Goal: Task Accomplishment & Management: Manage account settings

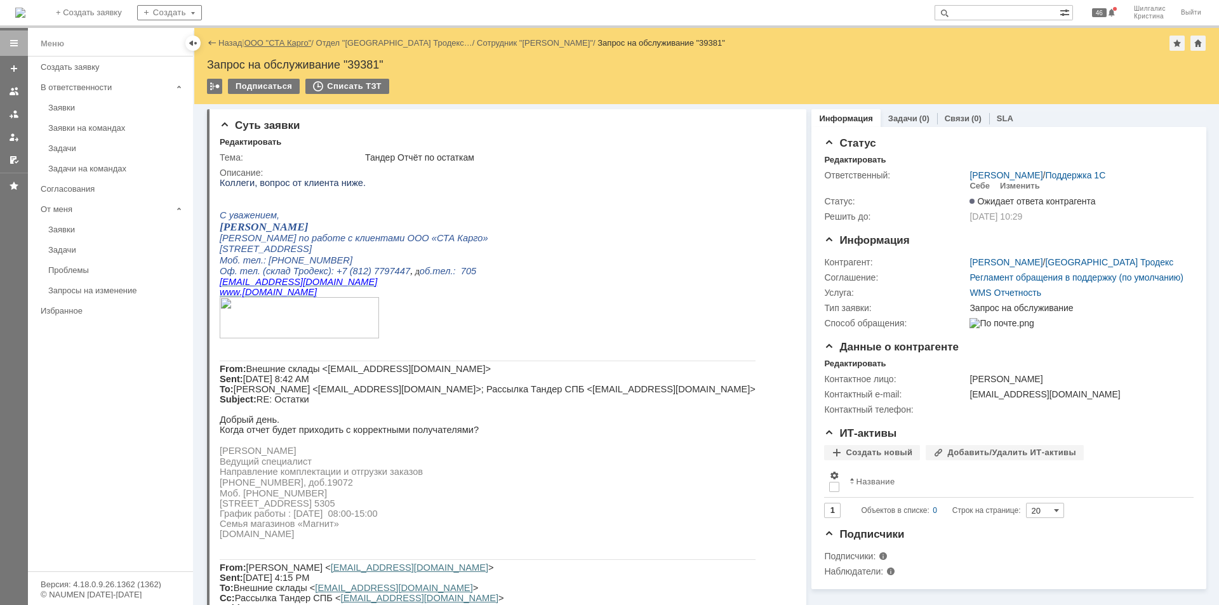
click at [279, 41] on link "ООО "СТА Карго"" at bounding box center [277, 43] width 67 height 10
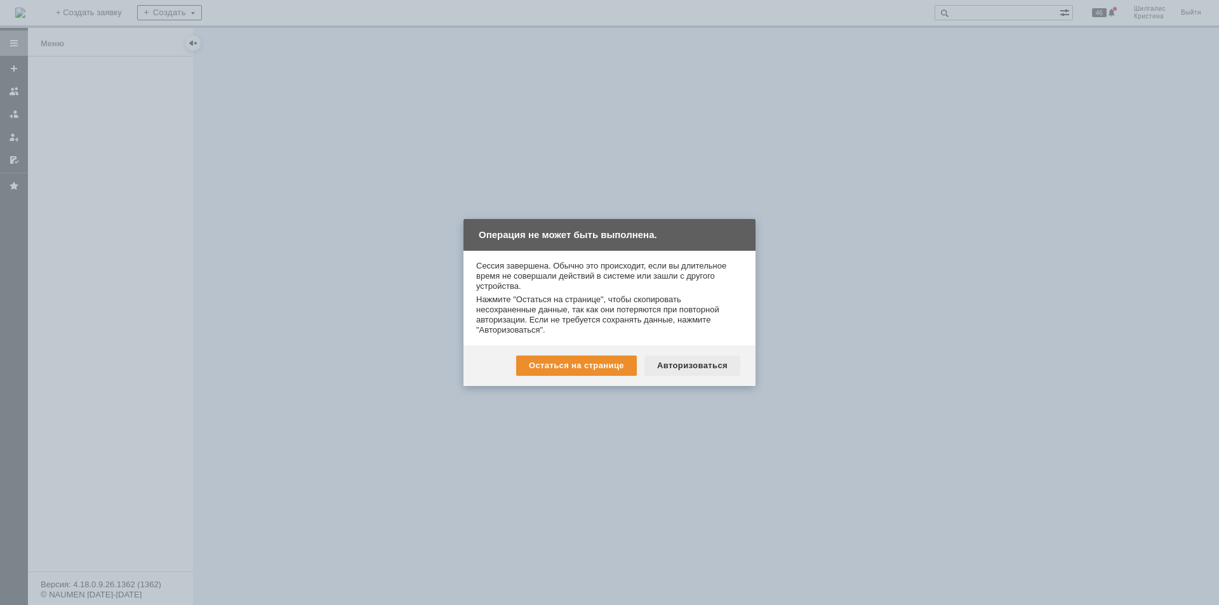
click at [693, 364] on div "Авторизоваться" at bounding box center [692, 366] width 96 height 20
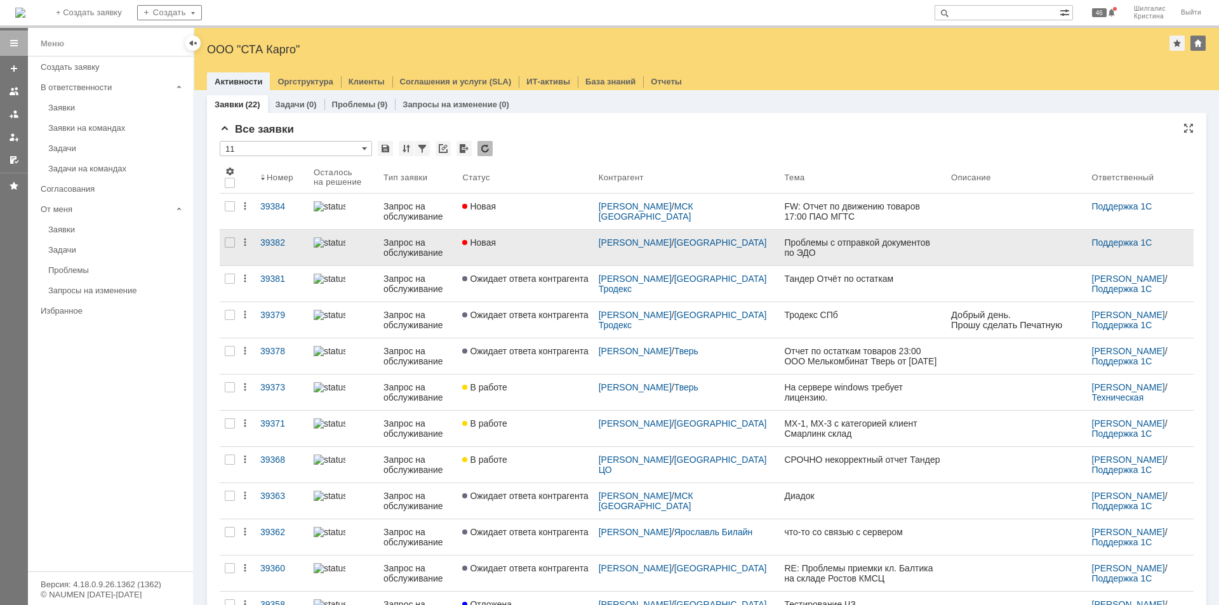
click at [527, 248] on link "Новая" at bounding box center [525, 248] width 136 height 36
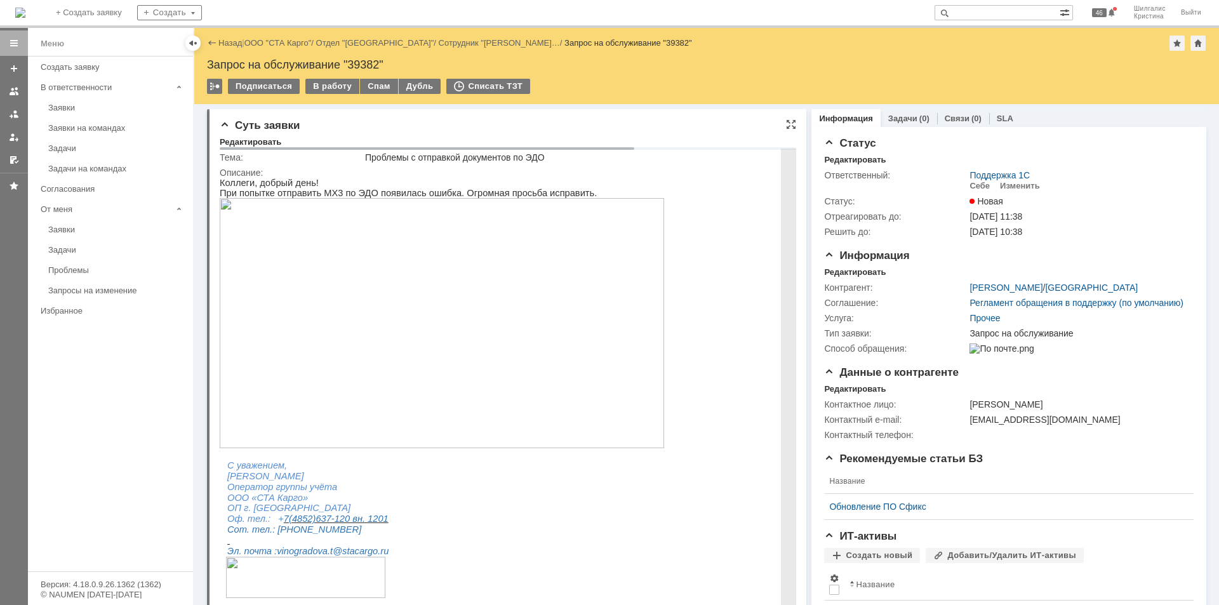
click at [387, 264] on img at bounding box center [442, 323] width 444 height 250
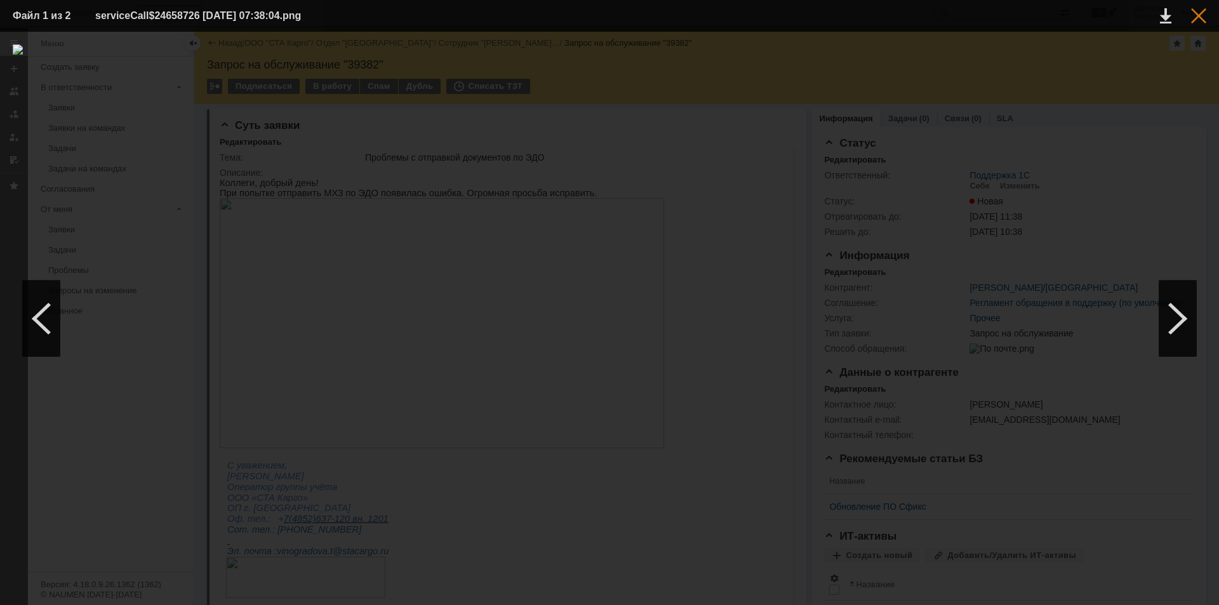
click at [1196, 17] on div at bounding box center [1198, 15] width 15 height 15
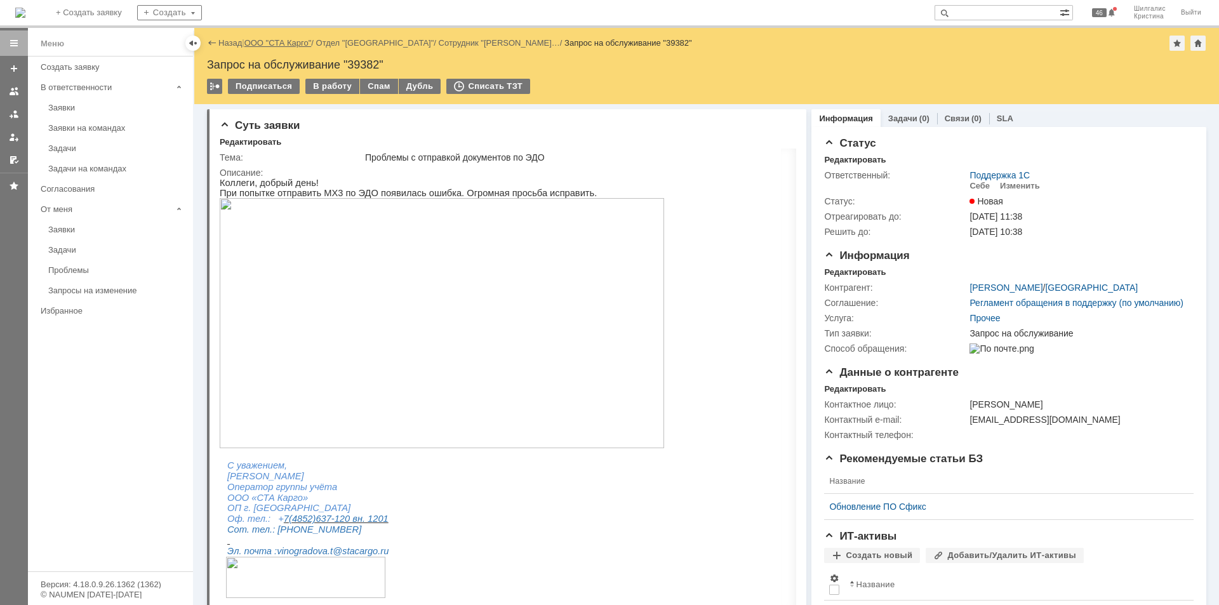
click at [284, 41] on link "ООО "СТА Карго"" at bounding box center [277, 43] width 67 height 10
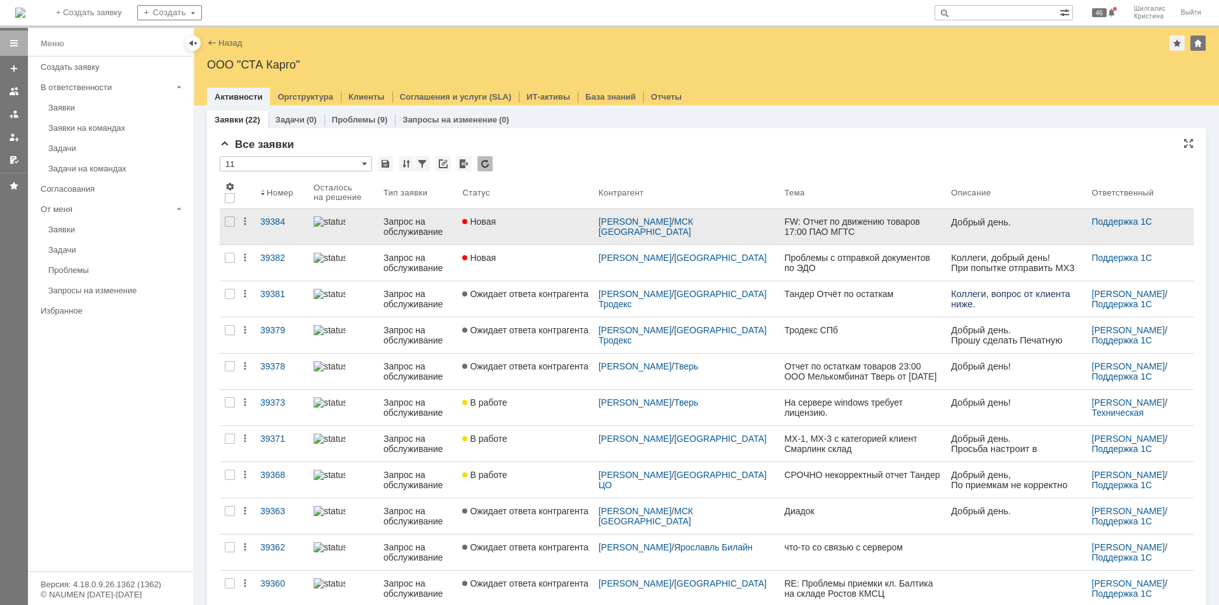
click at [531, 220] on div "Новая" at bounding box center [525, 222] width 126 height 10
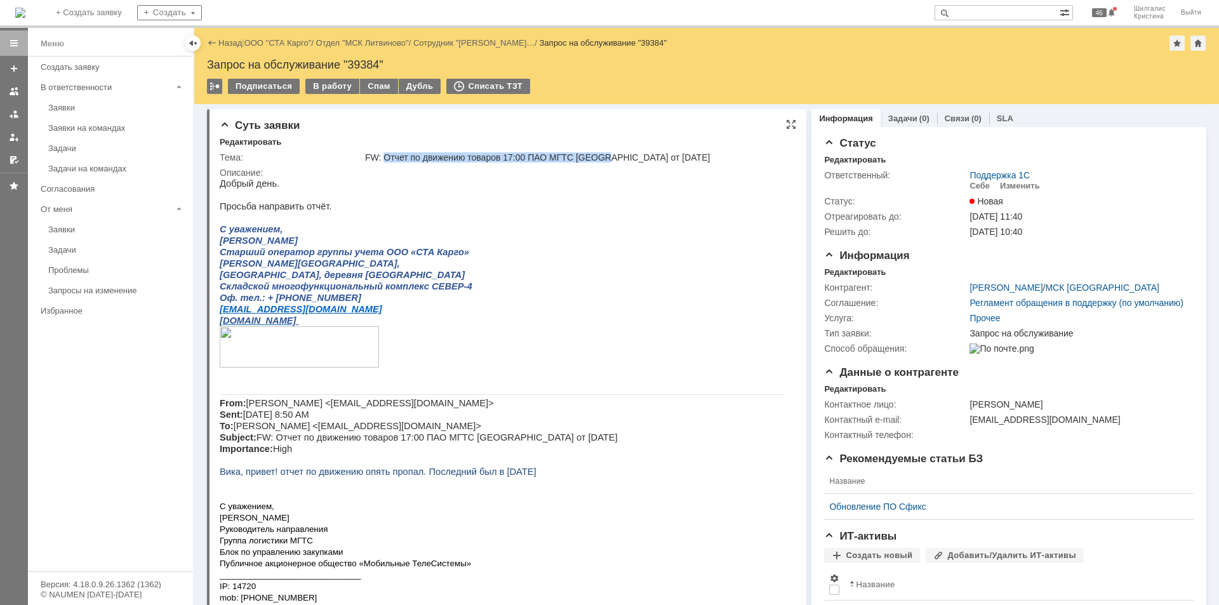
drag, startPoint x: 606, startPoint y: 158, endPoint x: 384, endPoint y: 154, distance: 222.9
click at [384, 154] on div "FW: Отчет по движению товаров 17:00 ПАО МГТС Москва от 23.08.2025" at bounding box center [576, 157] width 423 height 10
copy div "Отчет по движению товаров 17:00 ПАО МГТС Москва"
click at [981, 183] on div "Себе" at bounding box center [980, 186] width 20 height 10
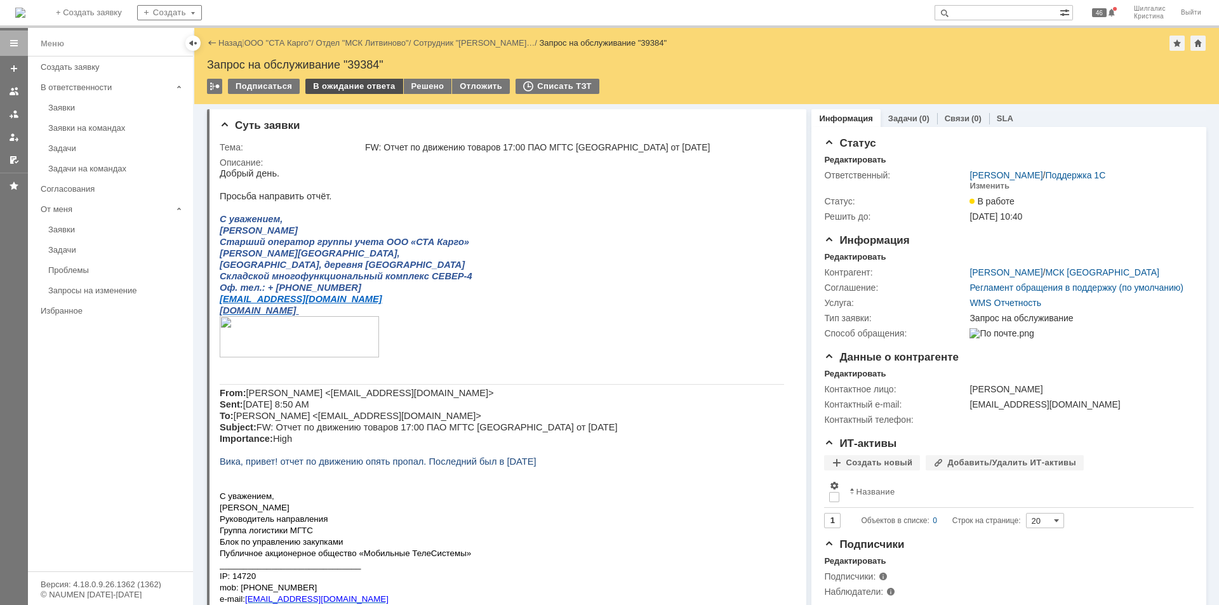
click at [341, 86] on div "В ожидание ответа" at bounding box center [353, 86] width 97 height 15
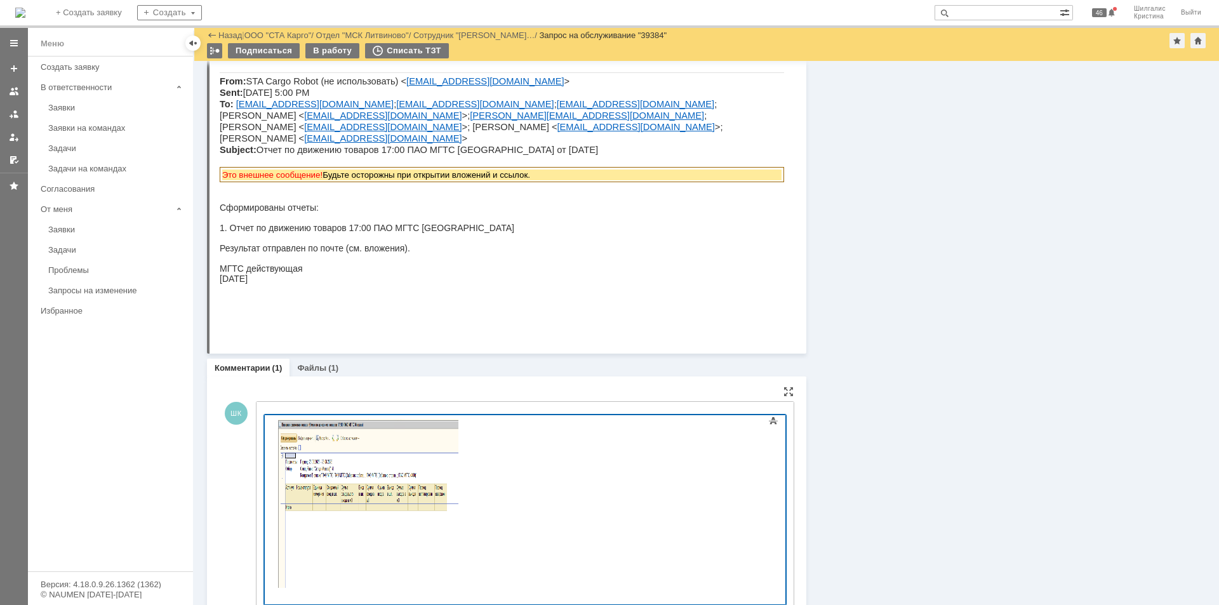
scroll to position [43, 0]
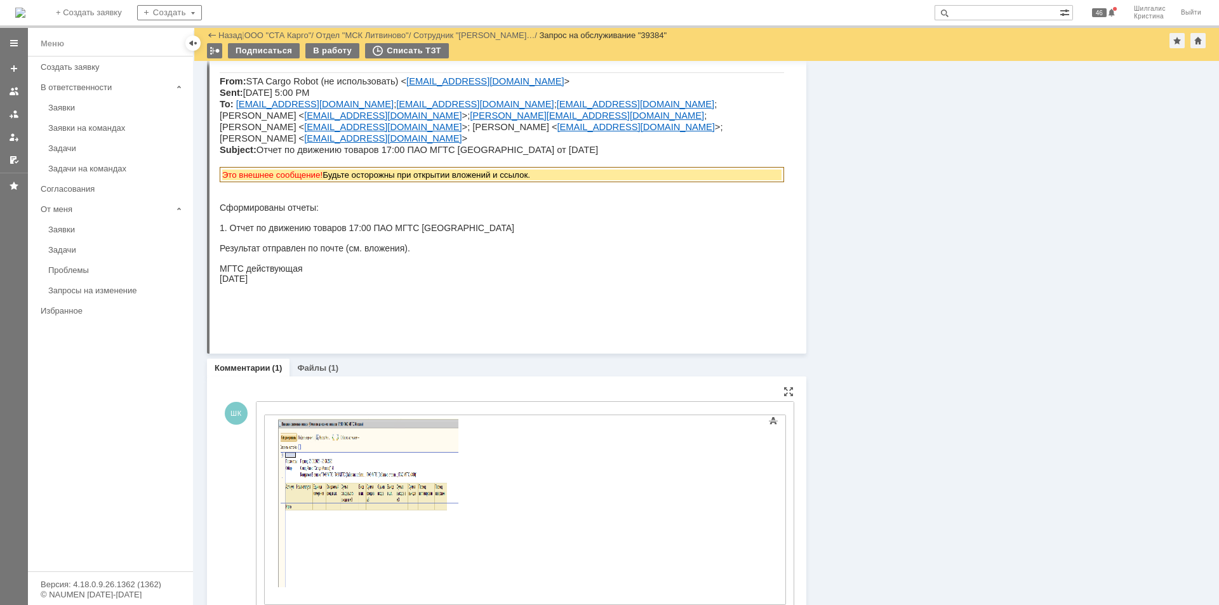
click at [754, 523] on div at bounding box center [525, 510] width 522 height 190
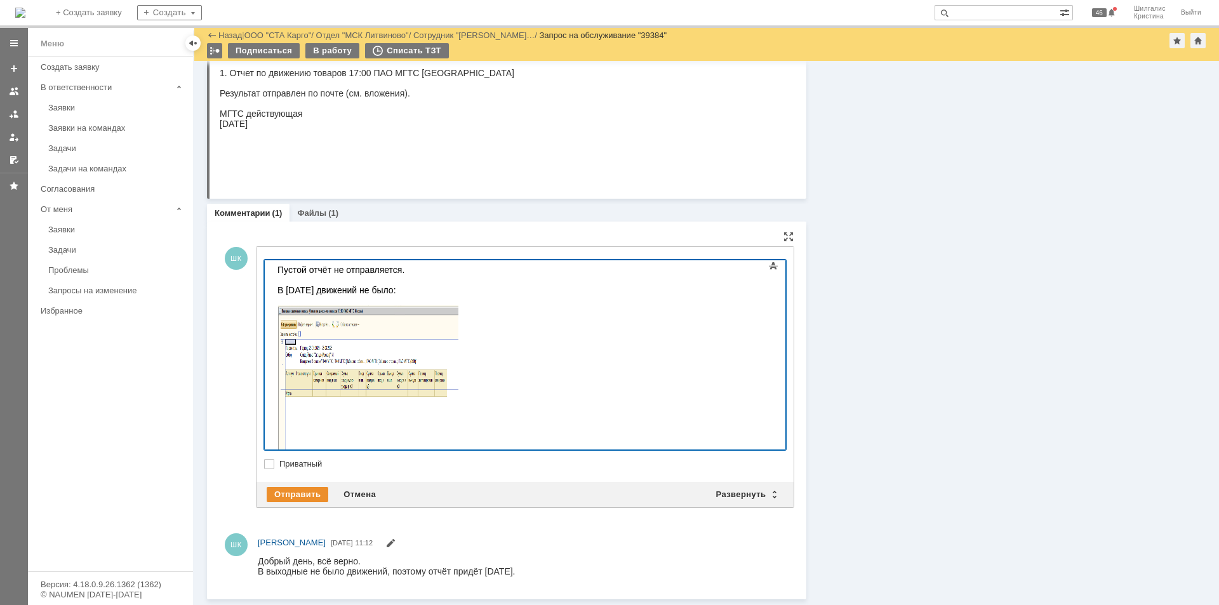
scroll to position [0, 0]
click at [302, 490] on div "Отправить" at bounding box center [298, 494] width 62 height 15
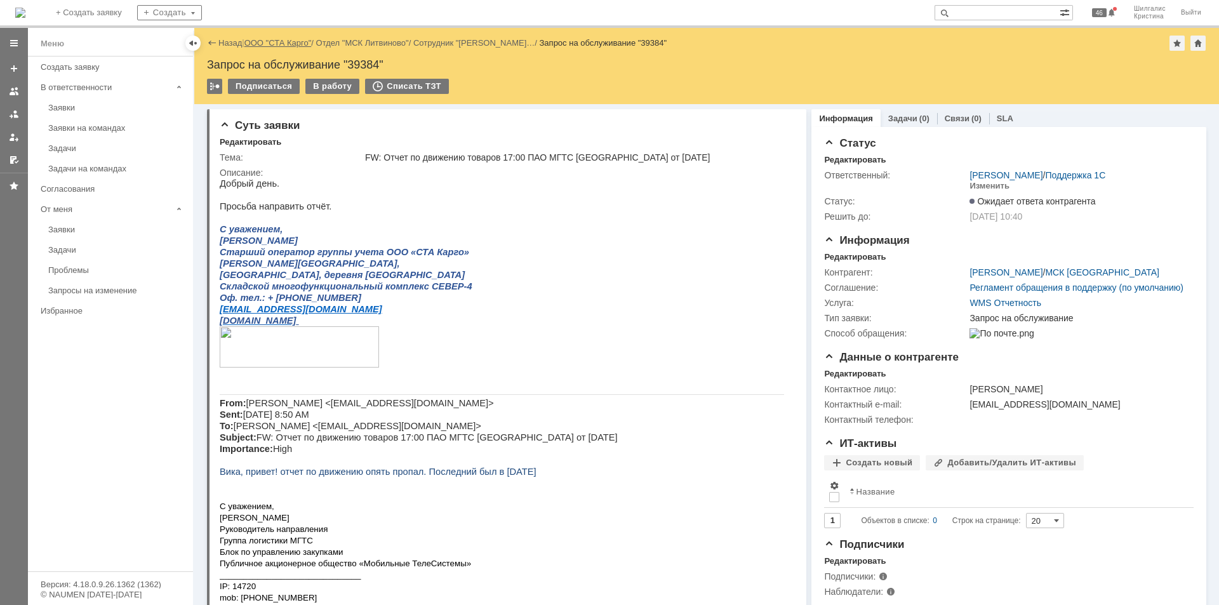
click at [267, 40] on link "ООО "СТА Карго"" at bounding box center [277, 43] width 67 height 10
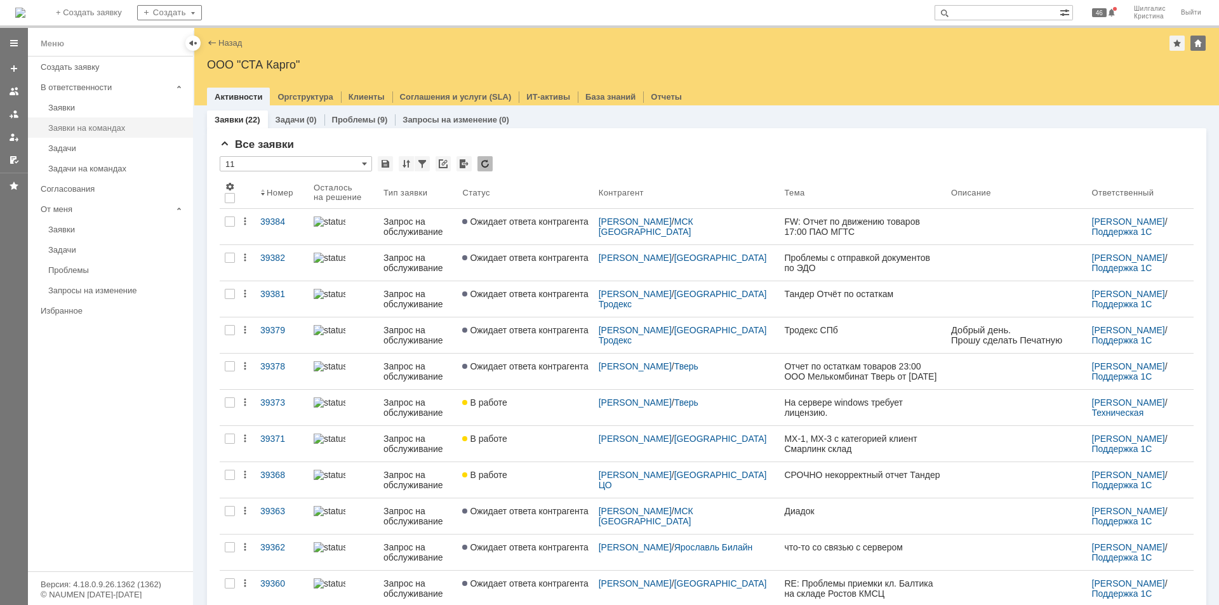
click at [104, 131] on div "Заявки на командах" at bounding box center [116, 128] width 137 height 10
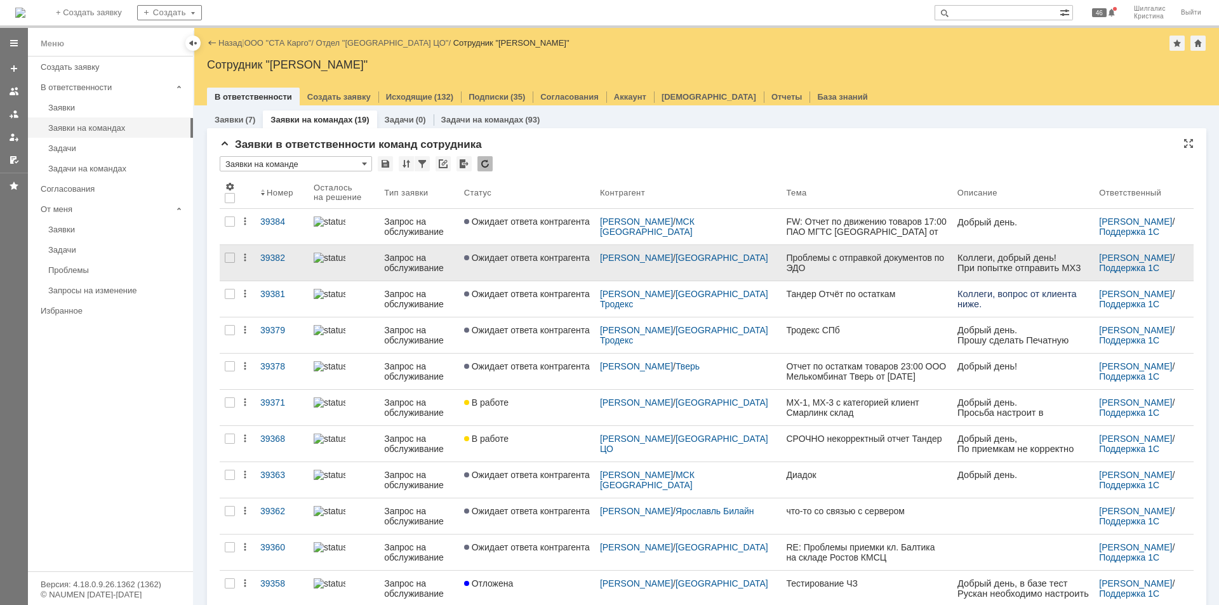
click at [517, 267] on link "Ожидает ответа контрагента" at bounding box center [527, 263] width 136 height 36
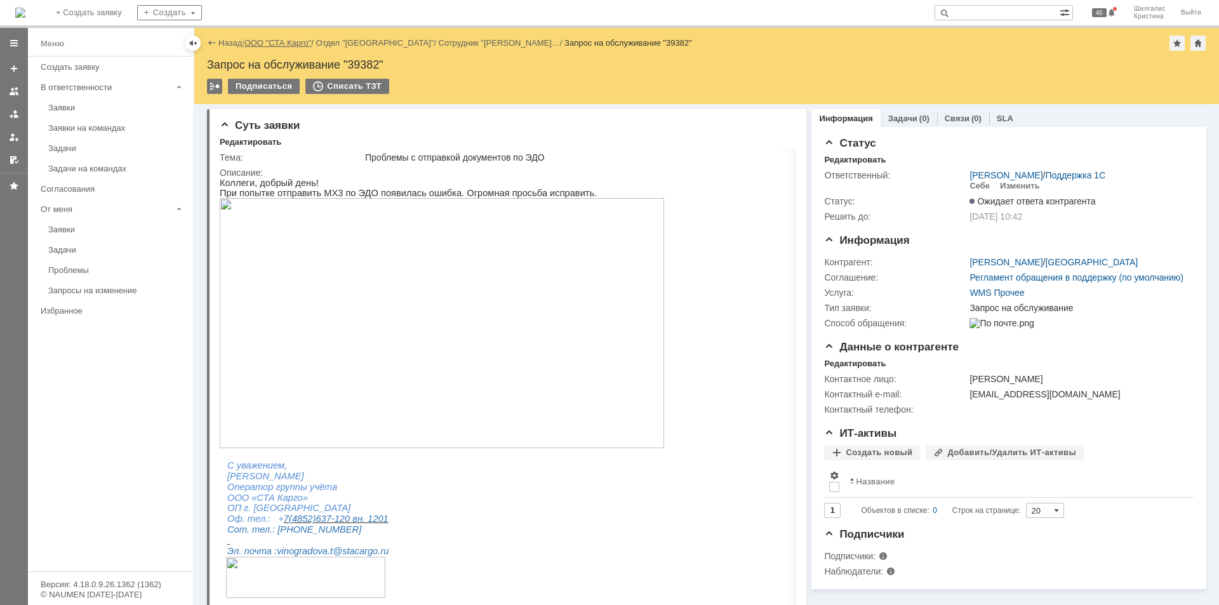
click at [274, 46] on link "ООО "СТА Карго"" at bounding box center [277, 43] width 67 height 10
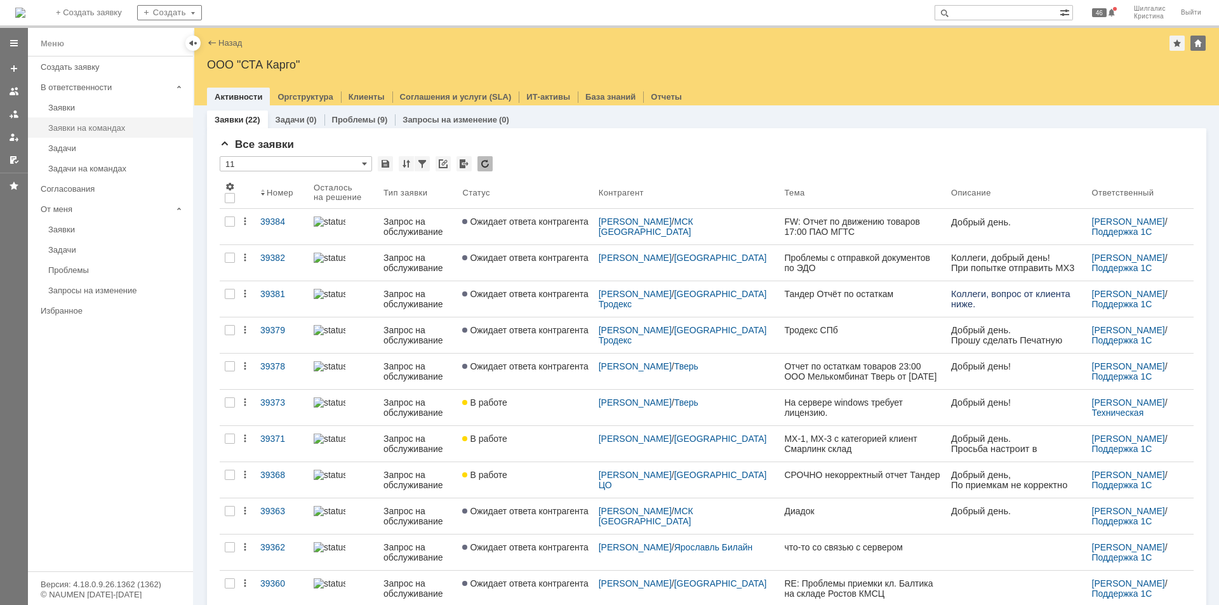
click at [100, 136] on link "Заявки на командах" at bounding box center [116, 128] width 147 height 20
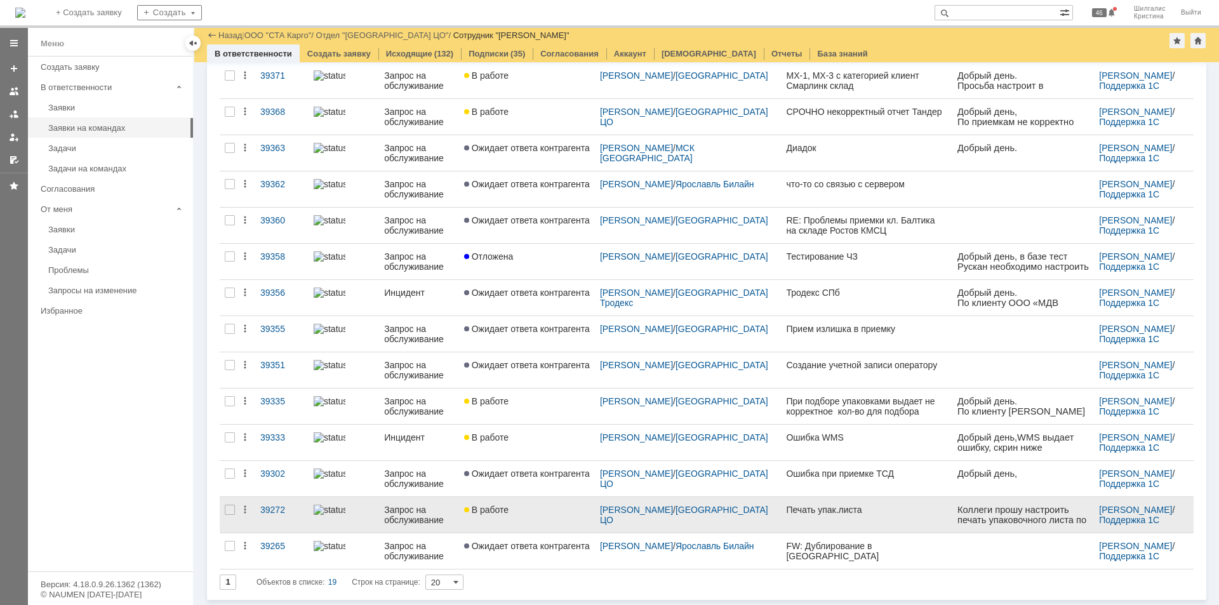
click at [517, 515] on link "В работе" at bounding box center [527, 515] width 136 height 36
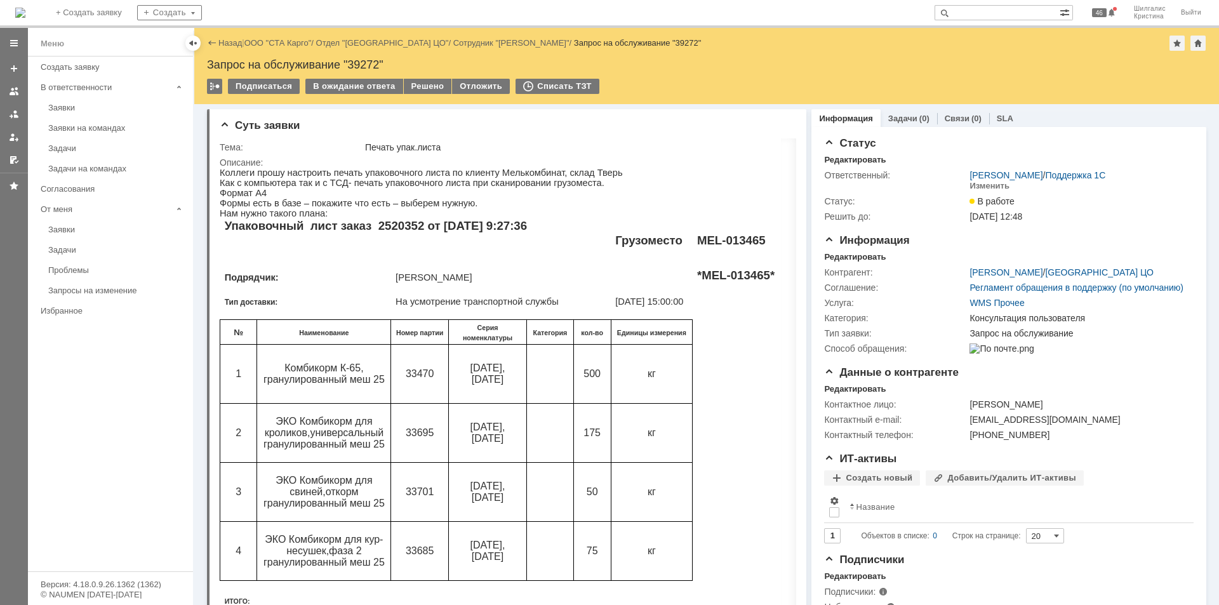
click at [552, 173] on p "Коллеги прошу настроить печать упаковочного листа по клиенту Мелькомбинат, скла…" at bounding box center [600, 173] width 760 height 10
click at [287, 41] on link "ООО "СТА Карго"" at bounding box center [277, 43] width 67 height 10
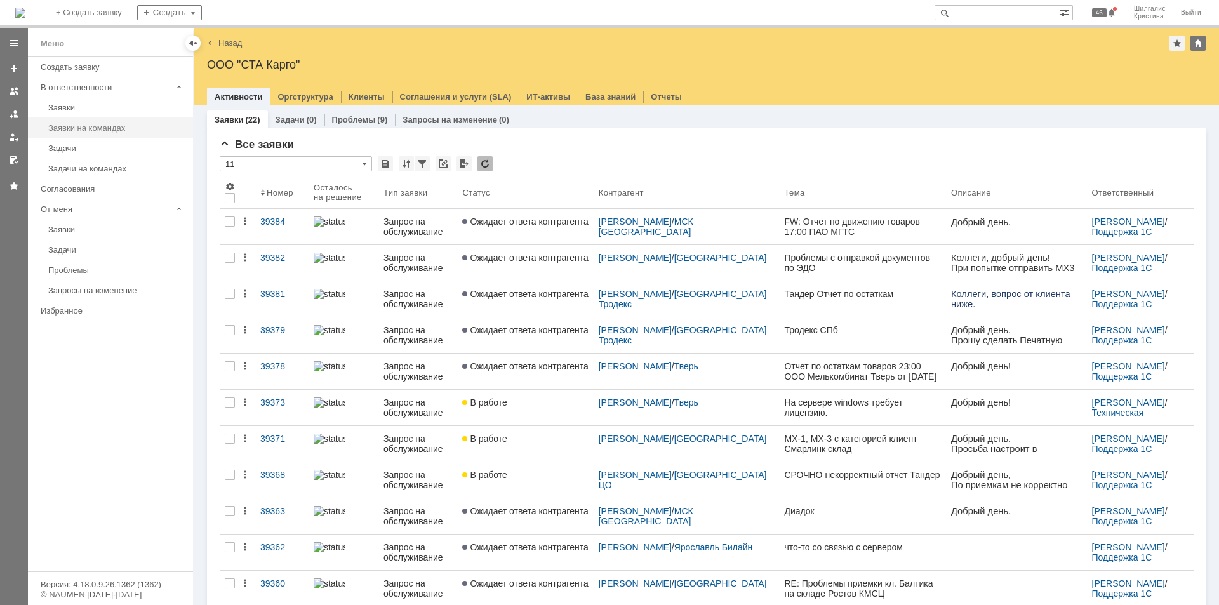
click at [98, 133] on link "Заявки на командах" at bounding box center [116, 128] width 147 height 20
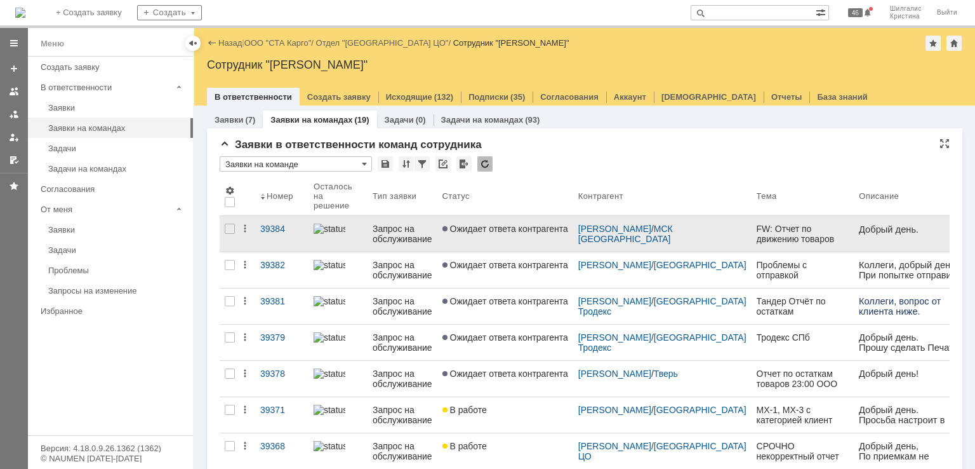
click at [495, 222] on link "Ожидает ответа контрагента" at bounding box center [505, 234] width 136 height 36
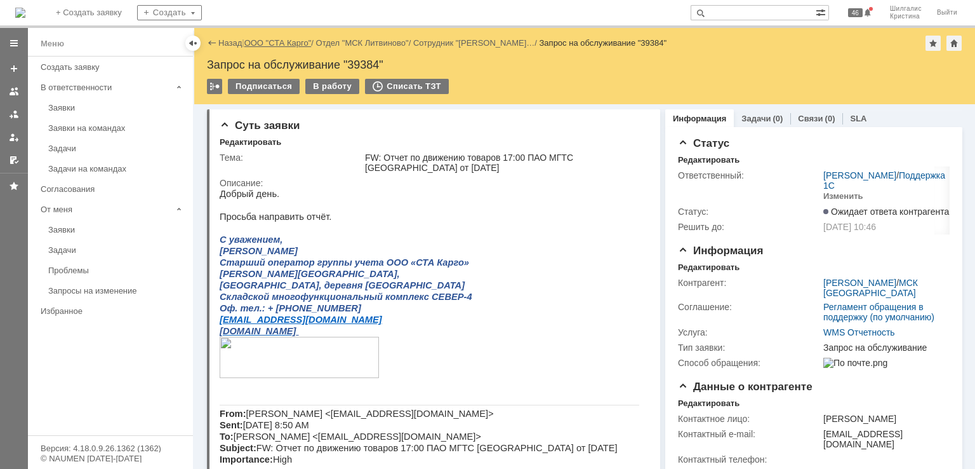
click at [283, 38] on link "ООО "СТА Карго"" at bounding box center [277, 43] width 67 height 10
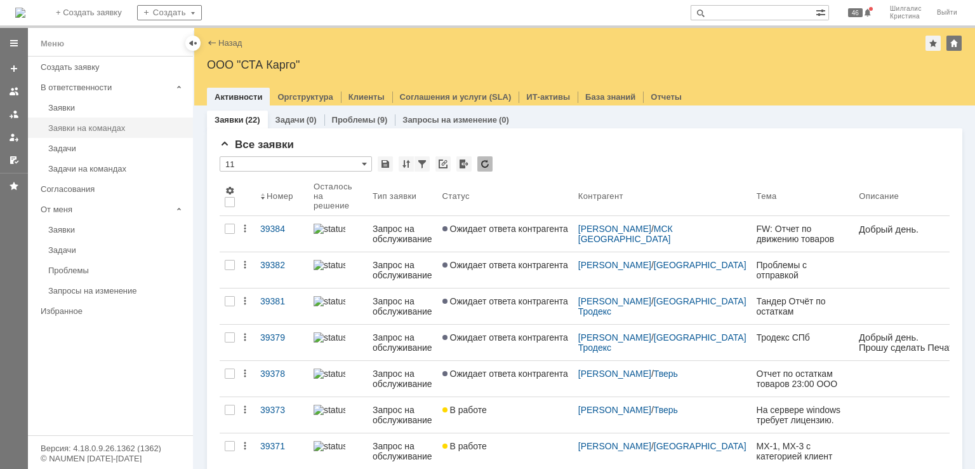
click at [101, 125] on div "Заявки на командах" at bounding box center [116, 128] width 137 height 10
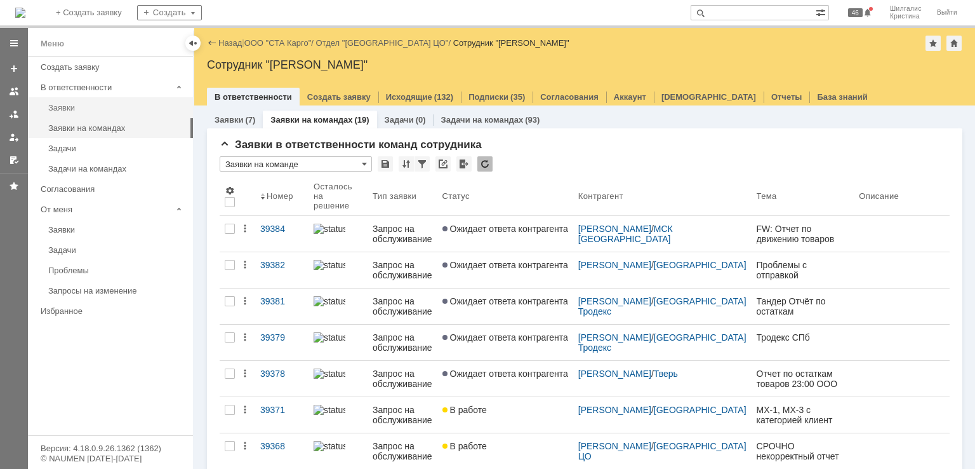
click at [84, 106] on div "Заявки" at bounding box center [116, 108] width 137 height 10
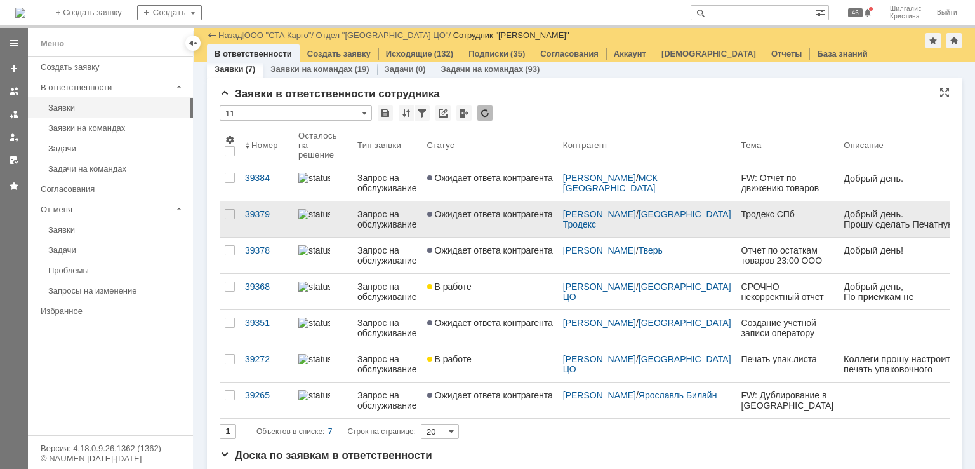
click at [465, 209] on span "Ожидает ответа контрагента" at bounding box center [490, 214] width 126 height 10
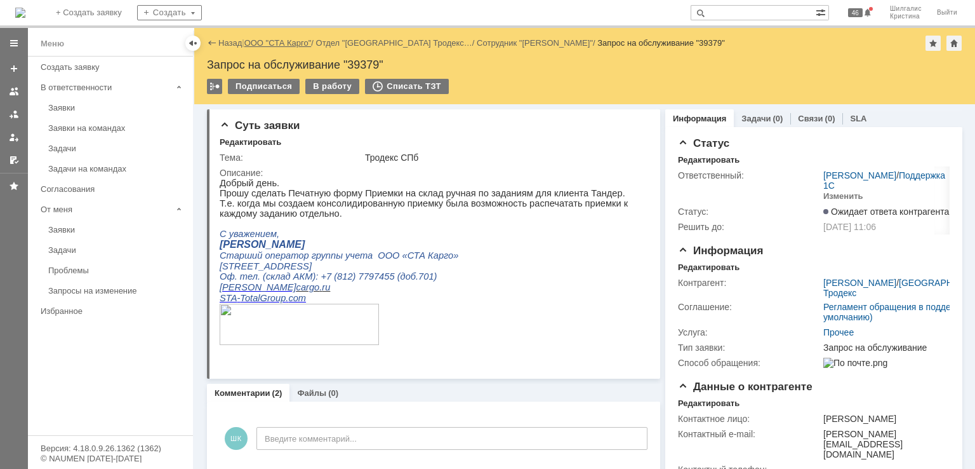
click at [282, 46] on link "ООО "СТА Карго"" at bounding box center [277, 43] width 67 height 10
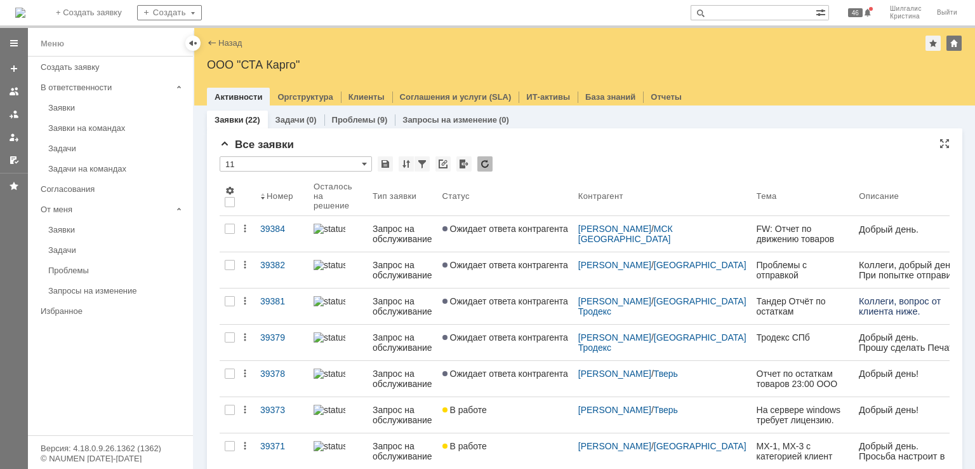
click at [573, 161] on div "* 11" at bounding box center [585, 164] width 730 height 17
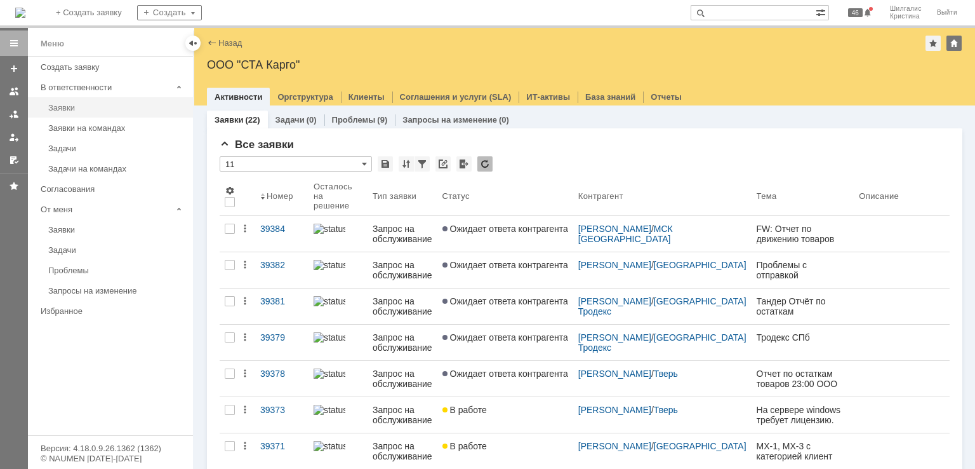
click at [72, 107] on div "Заявки" at bounding box center [116, 108] width 137 height 10
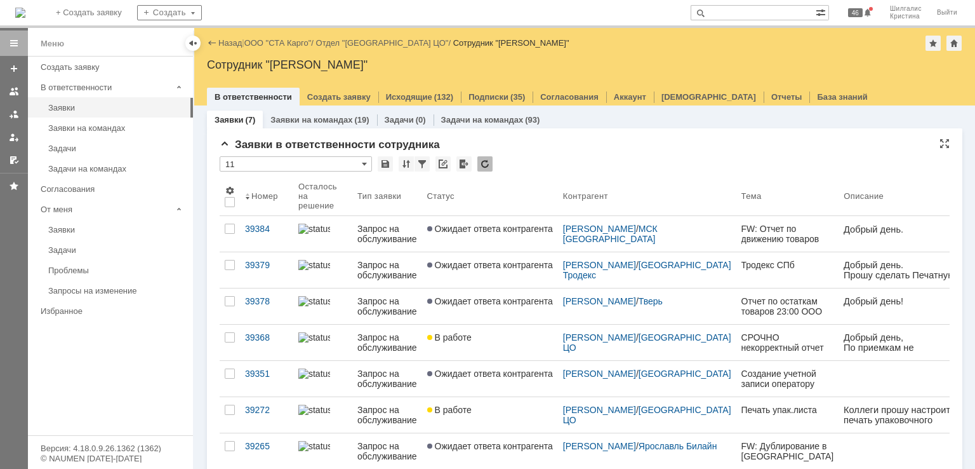
click at [534, 166] on div "* 11" at bounding box center [585, 164] width 730 height 17
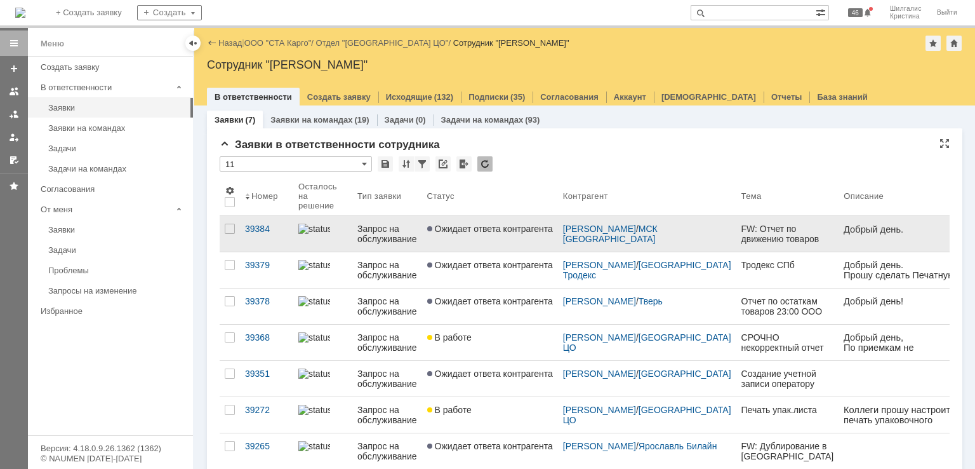
click at [499, 223] on span "Ожидает ответа контрагента" at bounding box center [490, 228] width 126 height 10
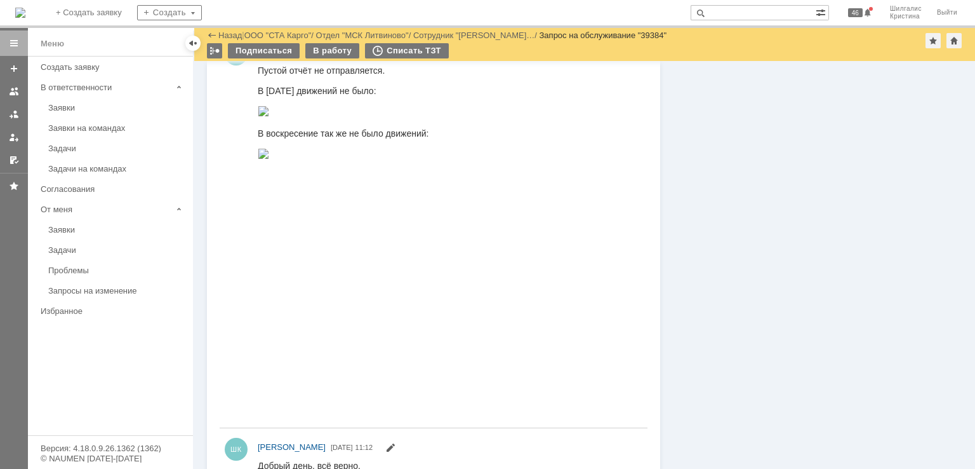
scroll to position [1057, 0]
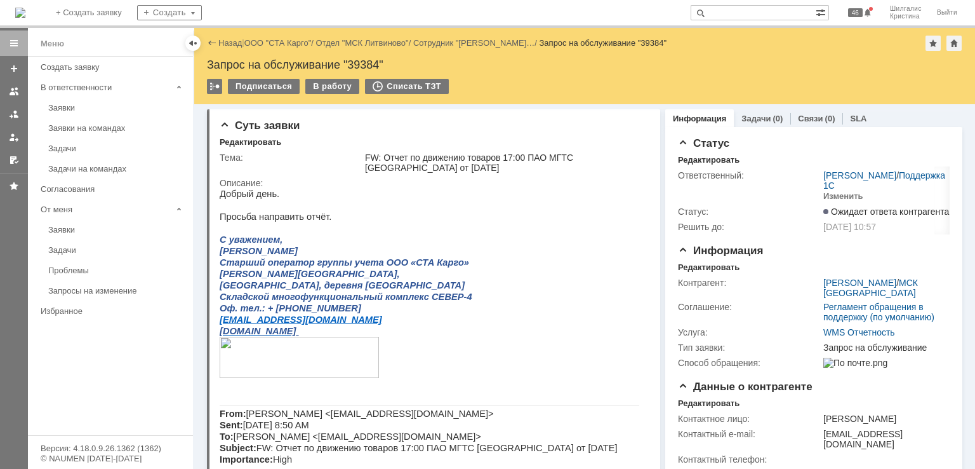
drag, startPoint x: 707, startPoint y: 7, endPoint x: 702, endPoint y: -17, distance: 24.8
click at [295, 40] on link "ООО "СТА Карго"" at bounding box center [277, 43] width 67 height 10
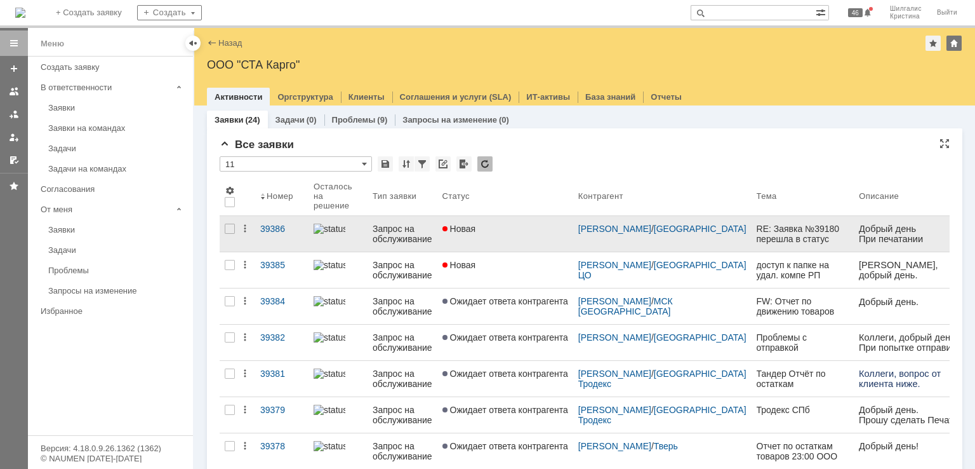
click at [507, 243] on link "Новая" at bounding box center [505, 234] width 136 height 36
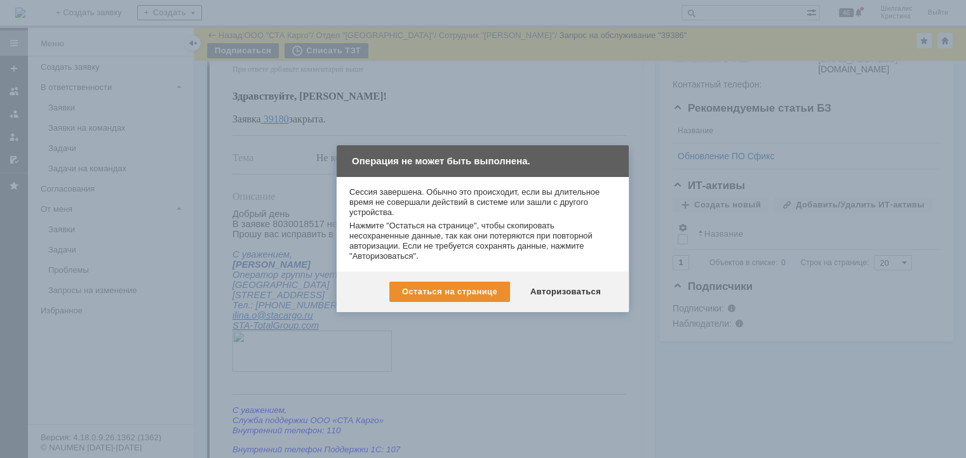
click at [669, 140] on div at bounding box center [487, 234] width 975 height 469
click at [556, 290] on div "Авторизоваться" at bounding box center [565, 292] width 96 height 20
